Goal: Transaction & Acquisition: Purchase product/service

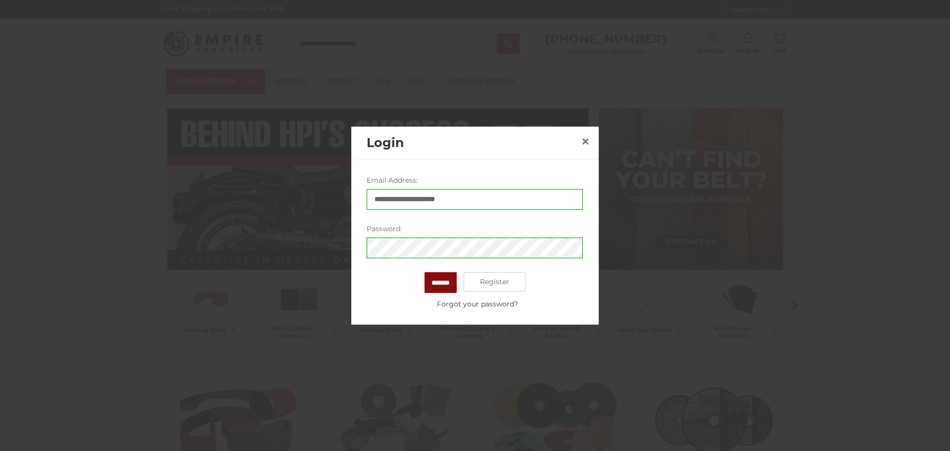
click at [440, 275] on input "*******" at bounding box center [440, 282] width 32 height 21
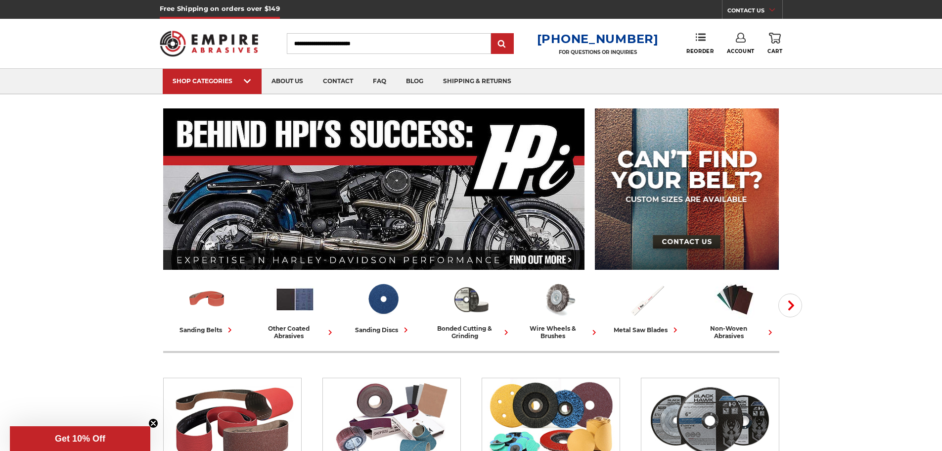
click at [748, 39] on link "Account" at bounding box center [741, 44] width 28 height 22
click at [742, 59] on link "Account" at bounding box center [740, 64] width 71 height 19
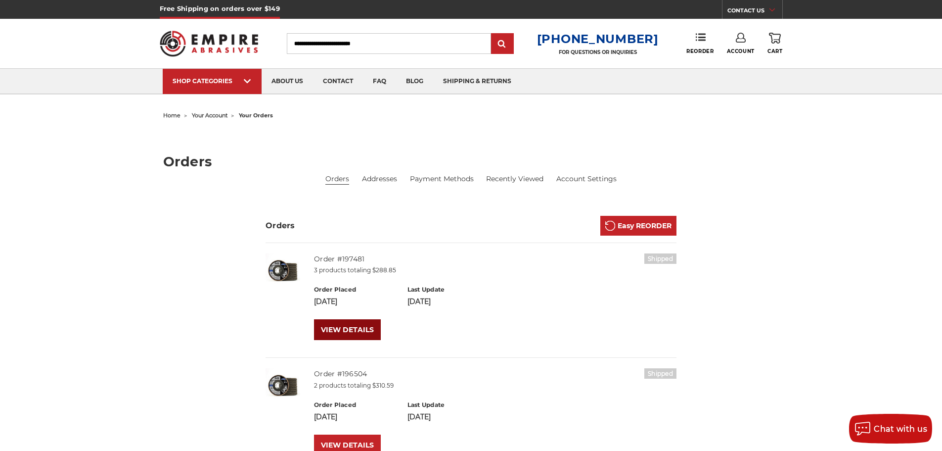
click at [335, 331] on link "VIEW DETAILS" at bounding box center [347, 329] width 67 height 21
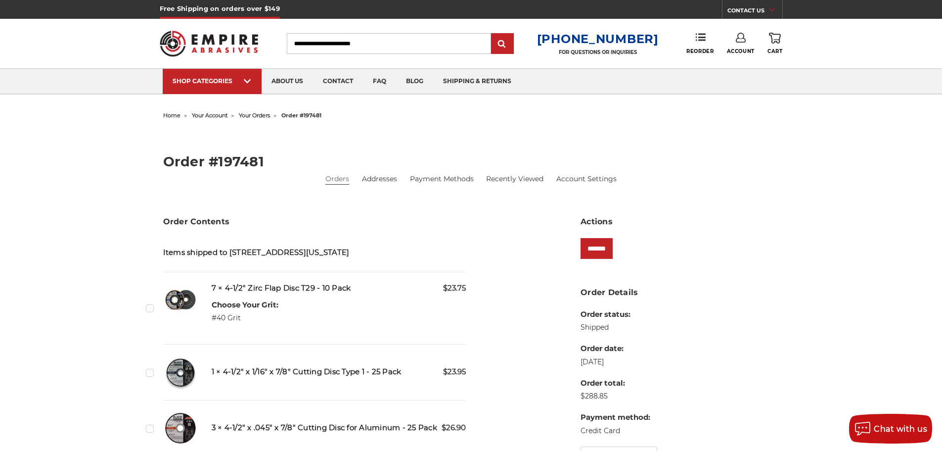
click at [150, 308] on label "Checkbox 536757 label" at bounding box center [151, 308] width 10 height 10
click at [586, 253] on input "*******" at bounding box center [597, 248] width 32 height 21
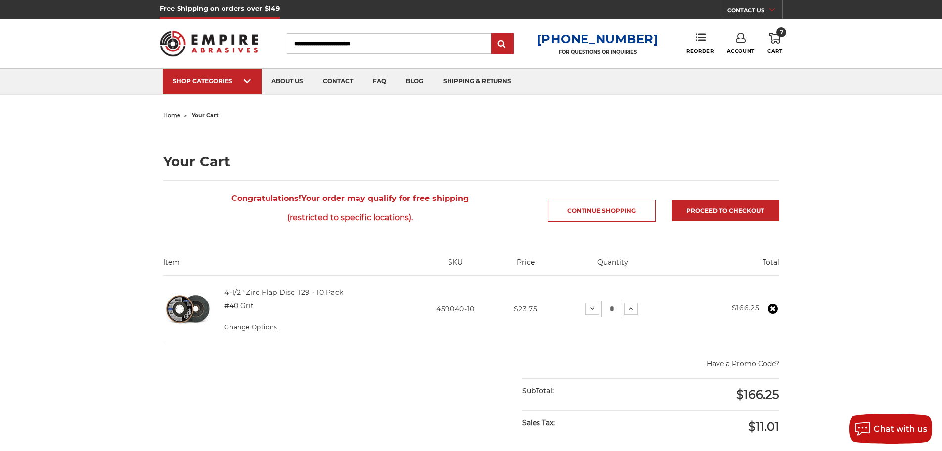
drag, startPoint x: 611, startPoint y: 310, endPoint x: 621, endPoint y: 309, distance: 9.4
click at [621, 309] on input "*" at bounding box center [611, 308] width 21 height 17
type input "**"
click at [863, 232] on div "home your cart Your Cart Congratulations! Your order may qualify for free shipp…" at bounding box center [471, 427] width 942 height 639
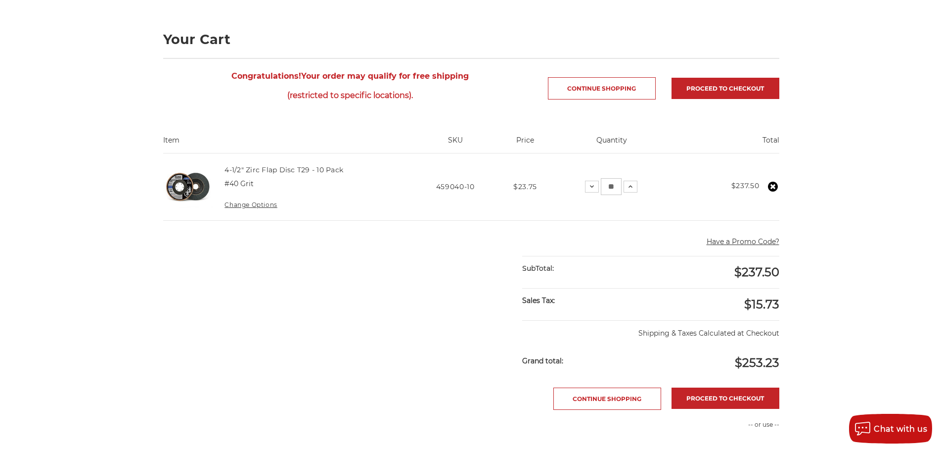
scroll to position [198, 0]
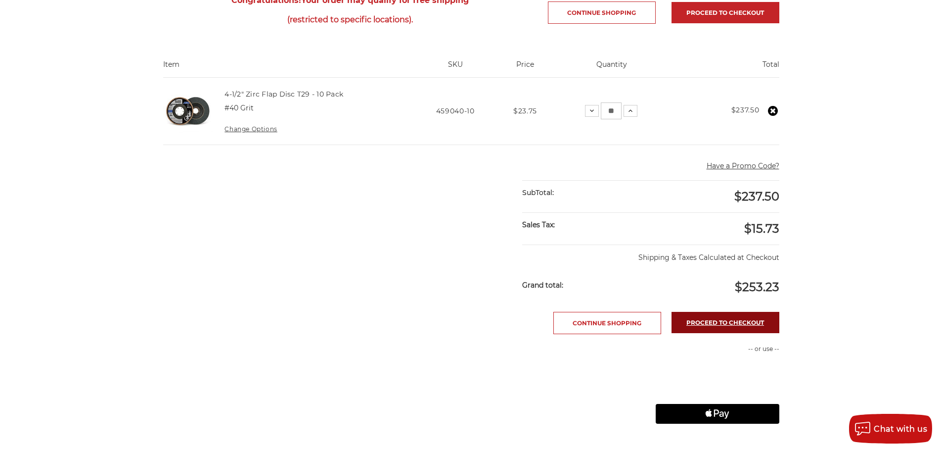
click at [721, 327] on link "Proceed to checkout" at bounding box center [726, 322] width 108 height 21
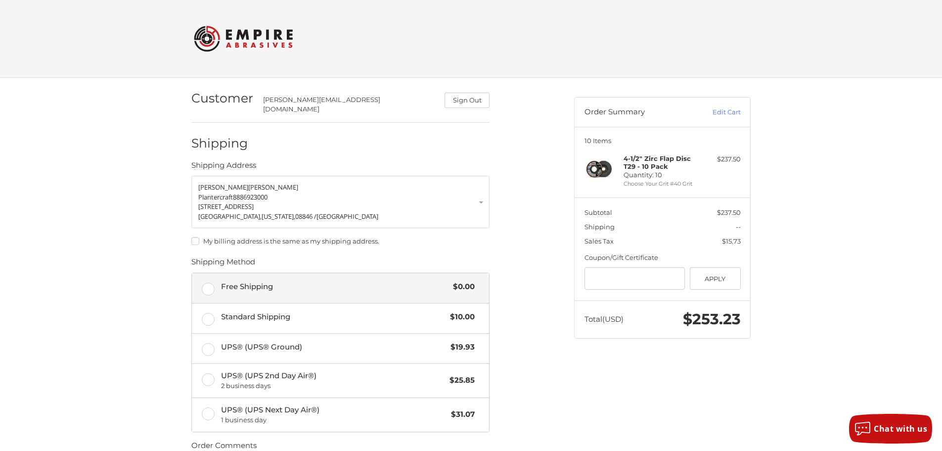
click at [268, 281] on span "Free Shipping" at bounding box center [335, 286] width 228 height 11
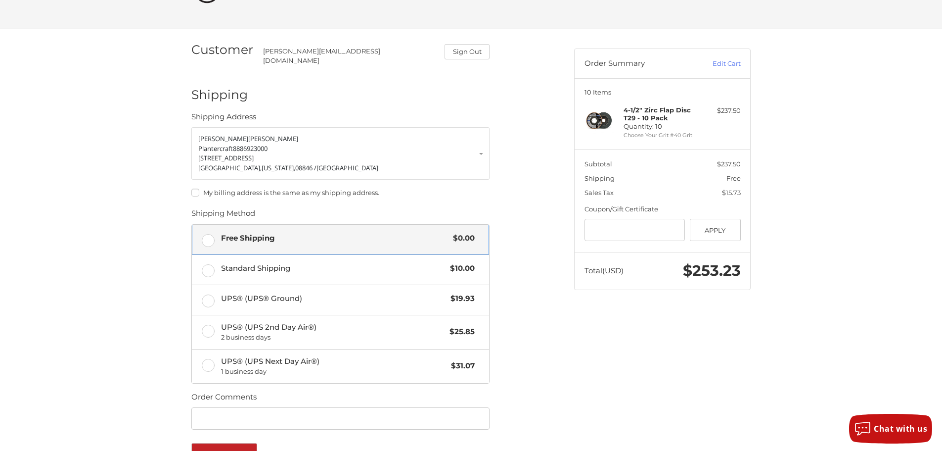
scroll to position [153, 0]
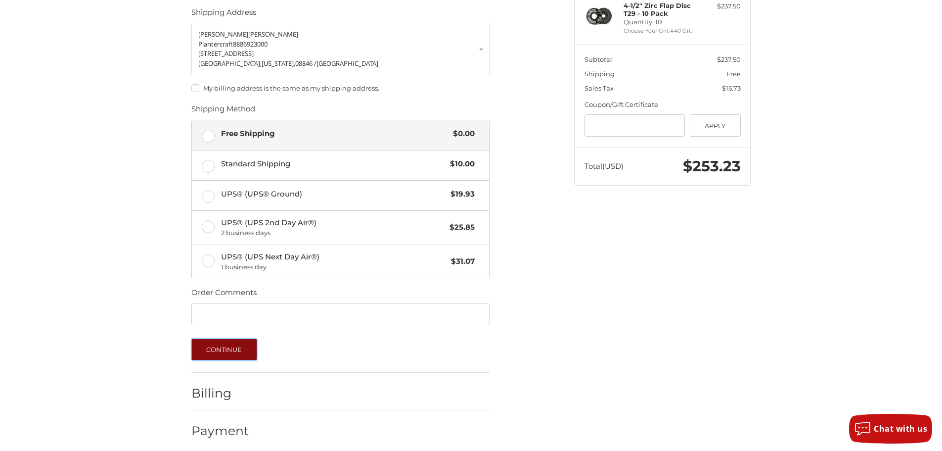
click at [240, 345] on button "Continue" at bounding box center [224, 349] width 66 height 22
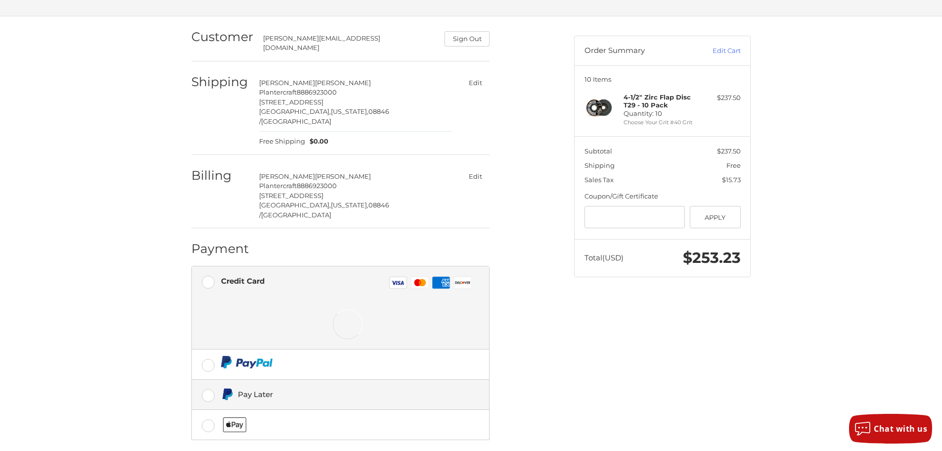
scroll to position [82, 0]
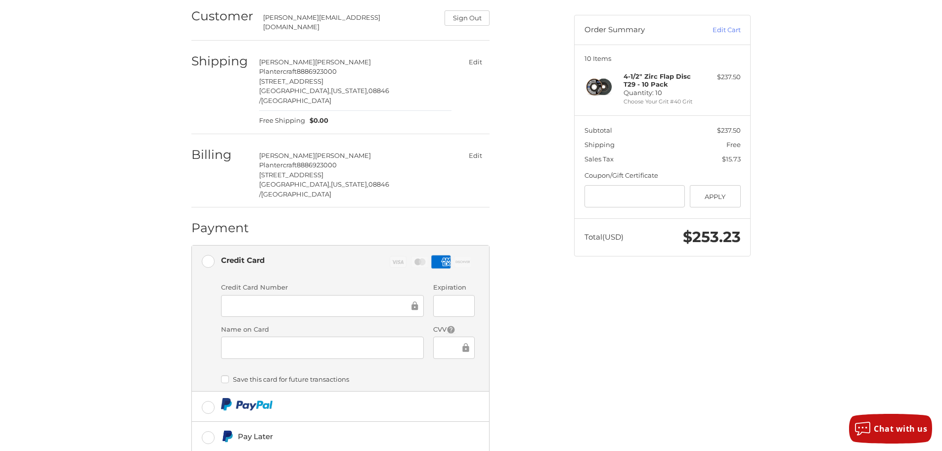
click at [603, 329] on div "Customer [EMAIL_ADDRESS][DOMAIN_NAME] Sign Out Shipping [PERSON_NAME] Plantercr…" at bounding box center [471, 277] width 593 height 563
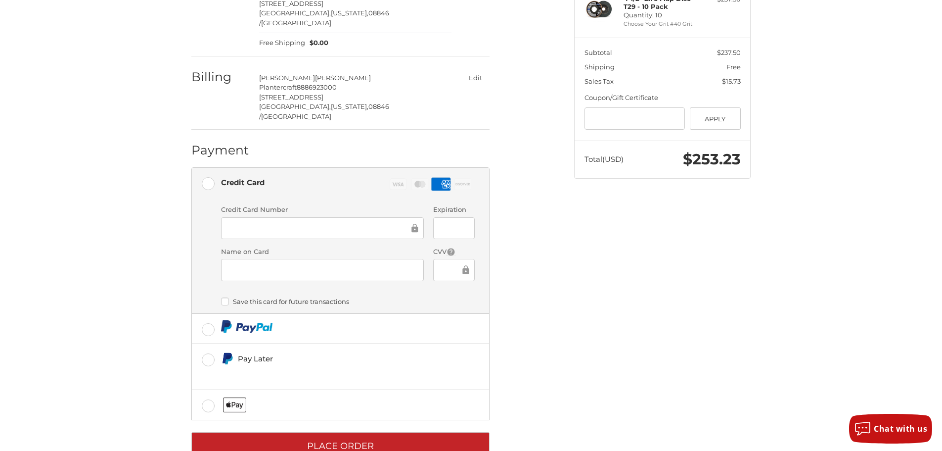
scroll to position [164, 0]
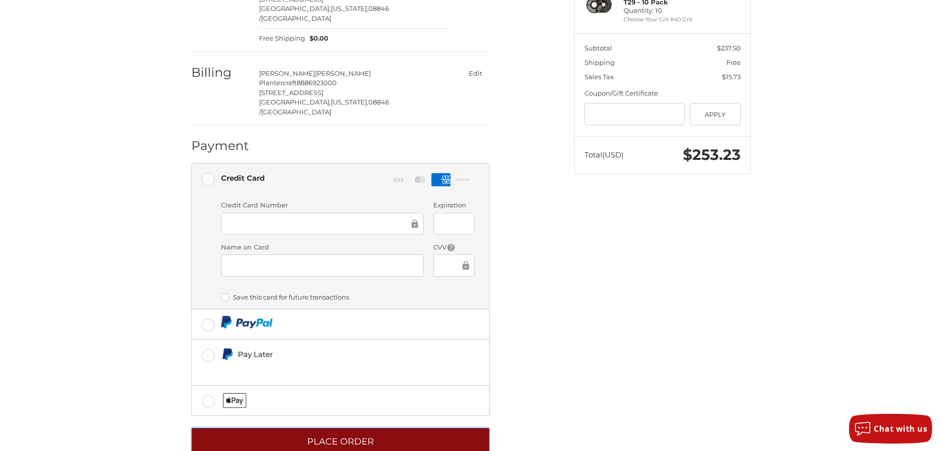
click at [398, 427] on button "Place Order" at bounding box center [340, 440] width 298 height 27
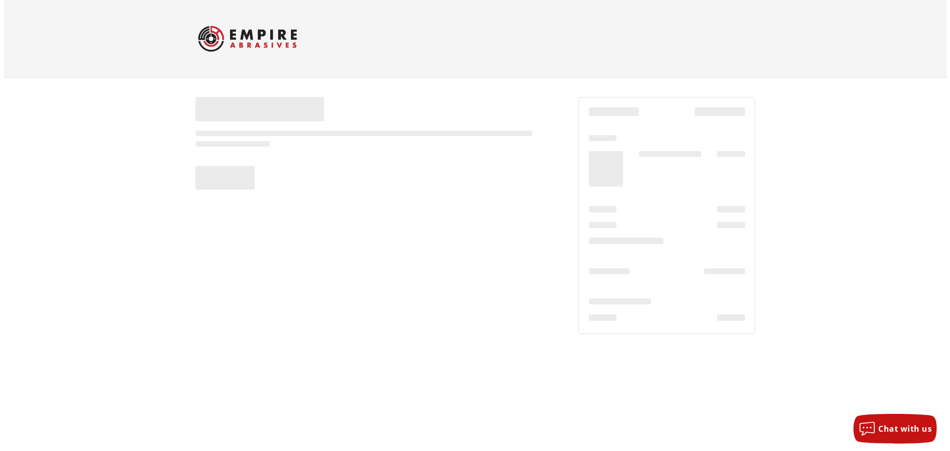
scroll to position [0, 0]
